Goal: Find specific page/section: Find specific page/section

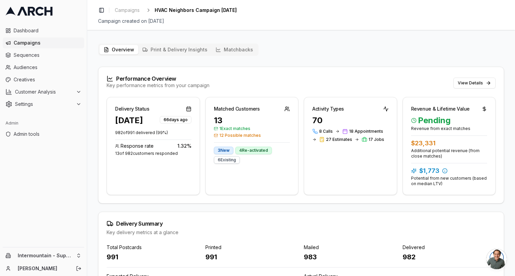
click at [57, 249] on div "Intermountain - Superior Water & Air Sacha" at bounding box center [43, 262] width 87 height 29
click at [51, 254] on html "Dashboard Campaigns Sequences Audiences Creatives Customer Analysis Settings Ad…" at bounding box center [257, 138] width 515 height 276
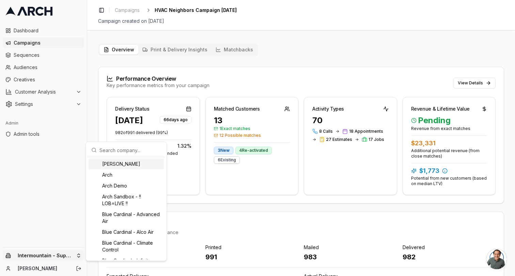
click at [121, 149] on input "text" at bounding box center [130, 150] width 62 height 14
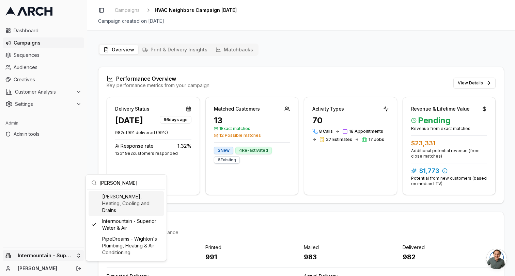
type input "[PERSON_NAME]"
click at [130, 203] on div "[PERSON_NAME], Heating, Cooling and Drains" at bounding box center [126, 203] width 75 height 25
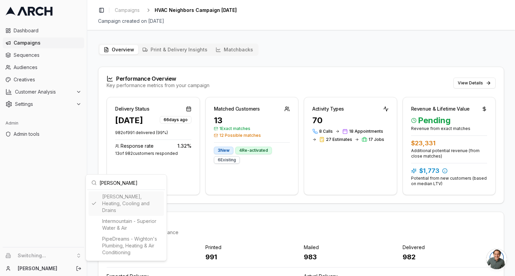
click at [345, 83] on html "Dashboard Campaigns Sequences Audiences Creatives Customer Analysis Settings Ad…" at bounding box center [257, 138] width 515 height 276
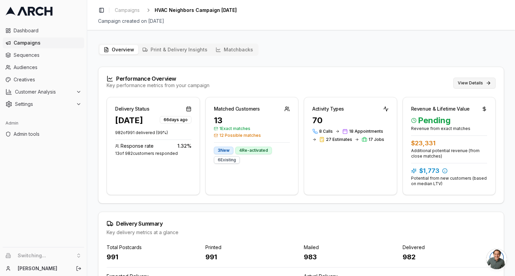
click at [483, 83] on button "View Details" at bounding box center [474, 83] width 42 height 11
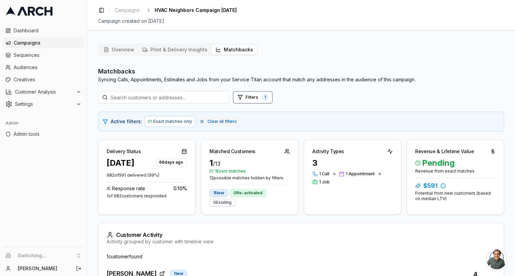
scroll to position [58, 0]
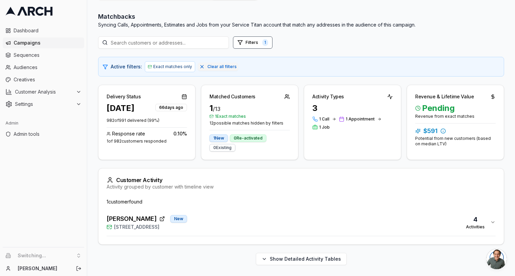
click at [135, 228] on span "[STREET_ADDRESS]" at bounding box center [136, 227] width 45 height 7
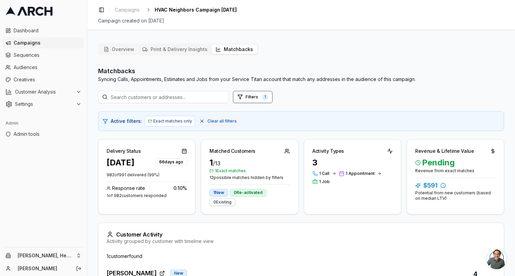
scroll to position [0, 0]
click at [122, 49] on button "Overview" at bounding box center [118, 50] width 39 height 10
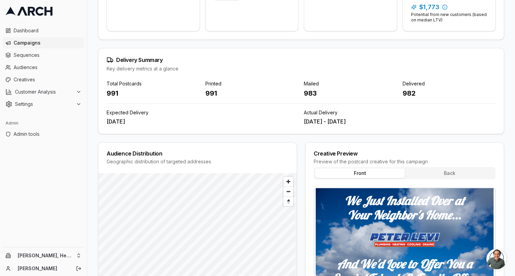
scroll to position [233, 0]
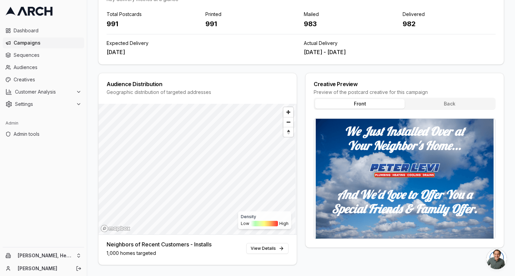
click at [329, 152] on img at bounding box center [404, 179] width 181 height 120
click at [440, 101] on button "Back" at bounding box center [450, 104] width 90 height 10
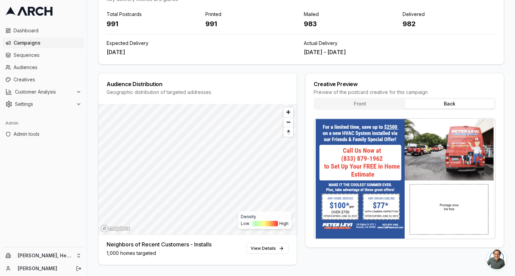
click at [377, 106] on button "Front" at bounding box center [360, 104] width 90 height 10
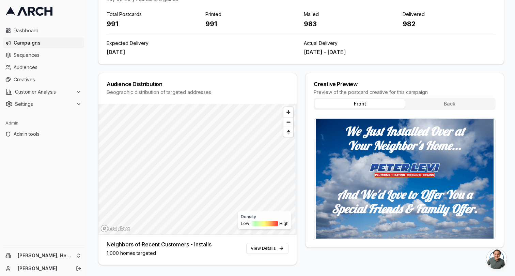
scroll to position [0, 0]
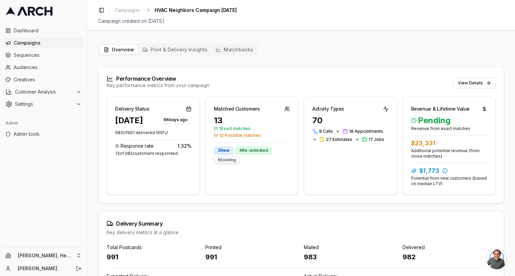
click at [467, 57] on div "Overview Print & Delivery Insights Matchbacks Performance Overview Key performa…" at bounding box center [301, 271] width 406 height 455
